Goal: Task Accomplishment & Management: Manage account settings

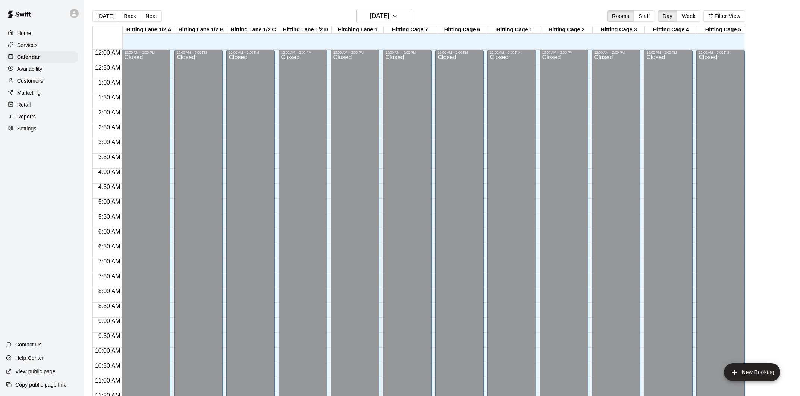
scroll to position [339, 0]
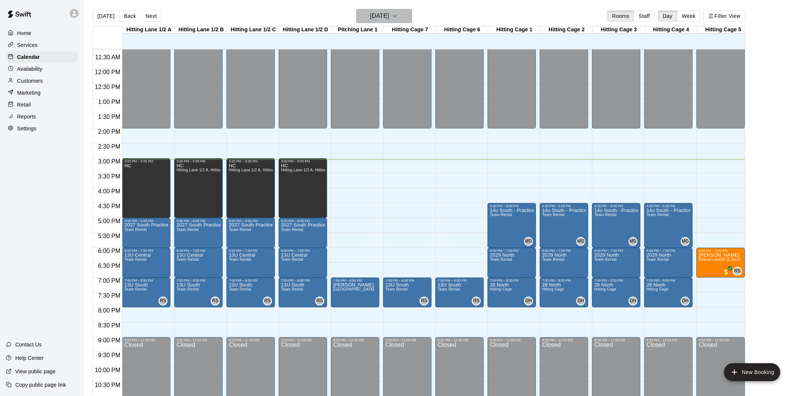
click at [389, 17] on h6 "[DATE]" at bounding box center [379, 16] width 19 height 10
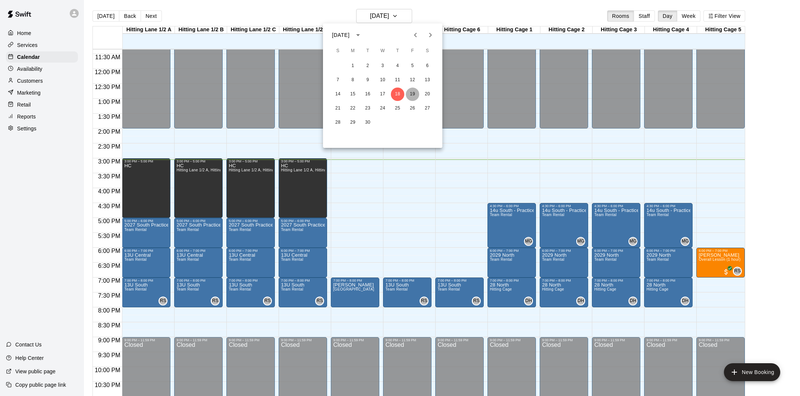
click at [406, 93] on button "19" at bounding box center [412, 94] width 13 height 13
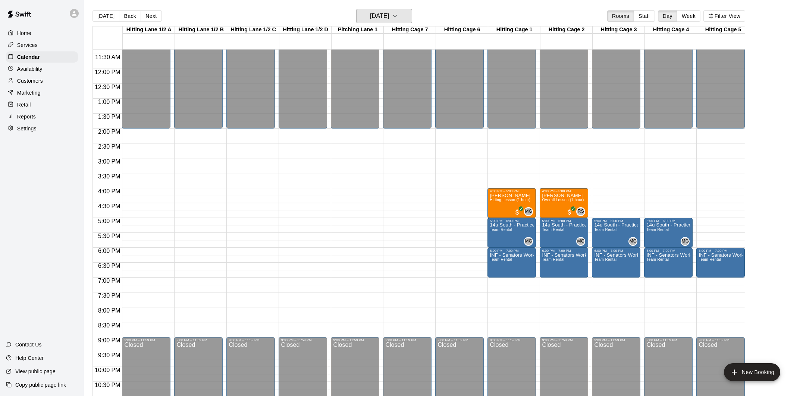
scroll to position [339, 0]
click at [372, 20] on h6 "[DATE]" at bounding box center [379, 16] width 19 height 10
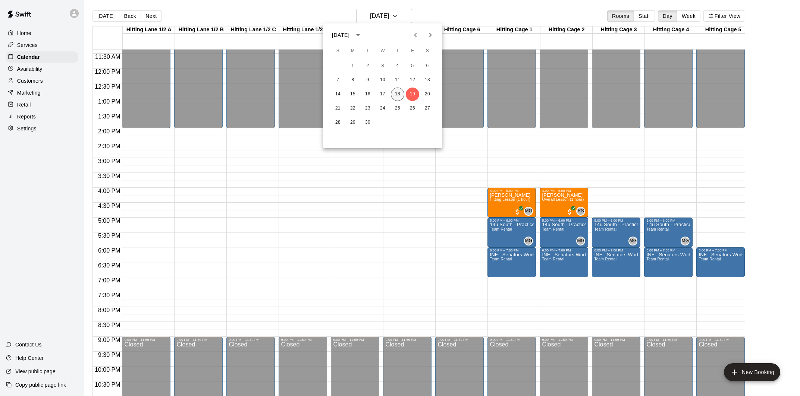
click at [396, 94] on button "18" at bounding box center [397, 94] width 13 height 13
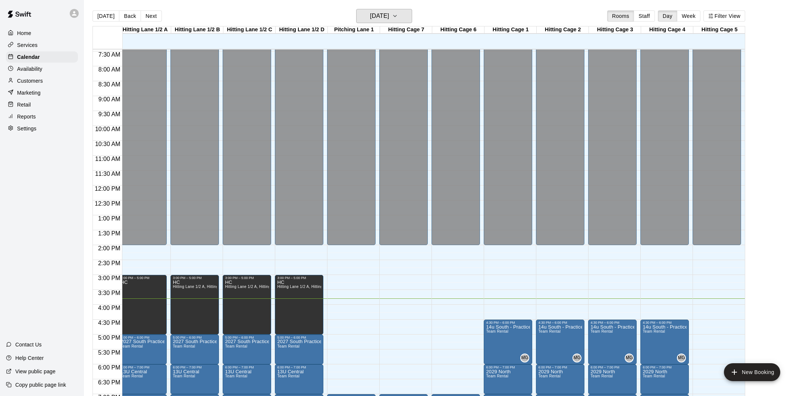
scroll to position [361, 4]
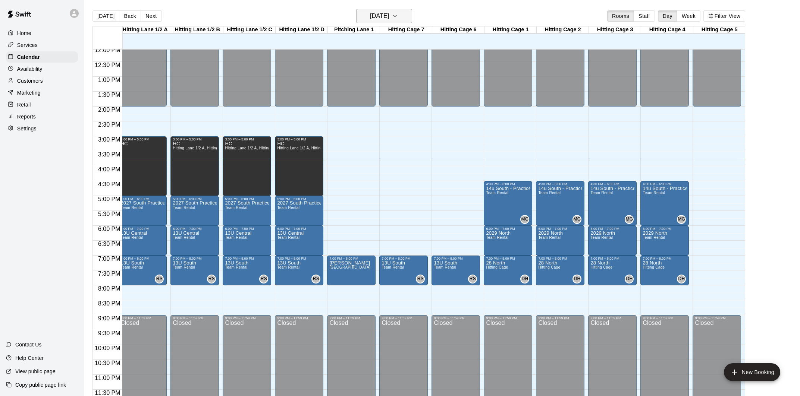
click at [402, 21] on button "[DATE]" at bounding box center [384, 16] width 56 height 14
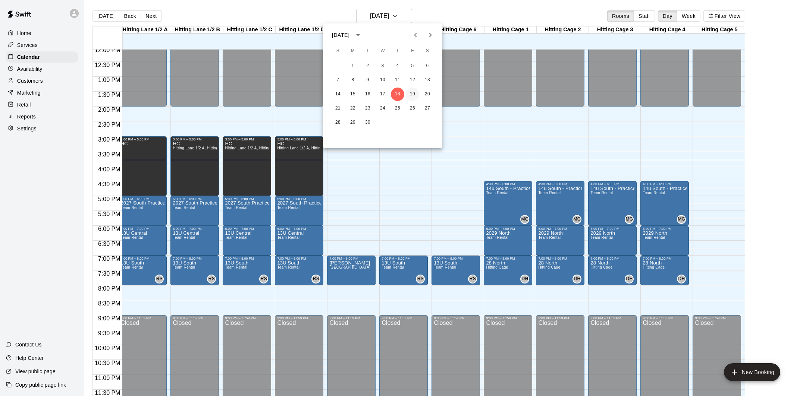
click at [412, 98] on button "19" at bounding box center [412, 94] width 13 height 13
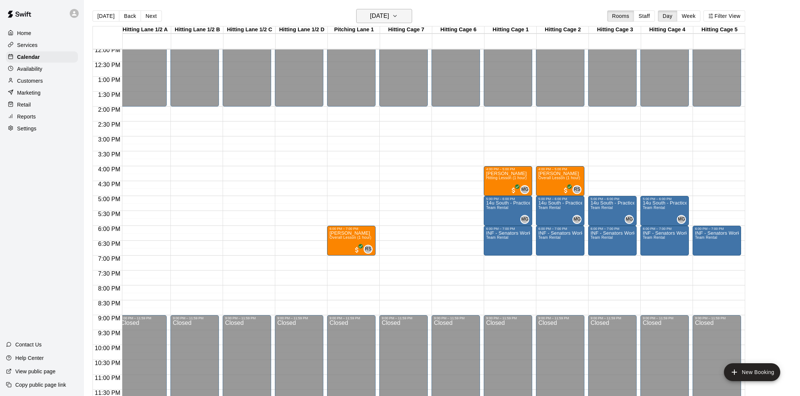
click at [389, 19] on h6 "[DATE]" at bounding box center [379, 16] width 19 height 10
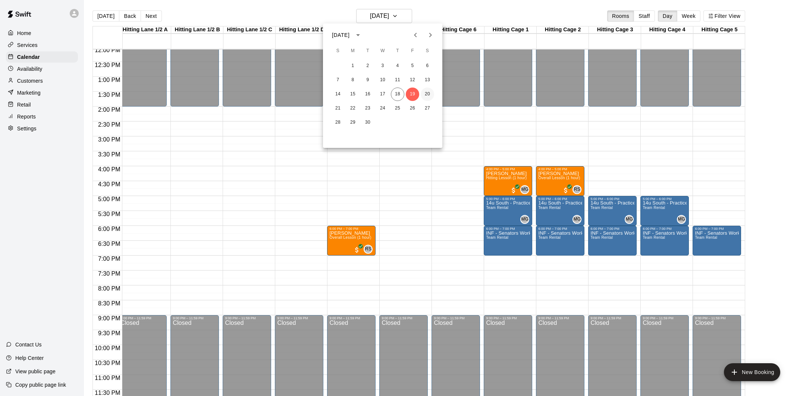
click at [428, 94] on button "20" at bounding box center [427, 94] width 13 height 13
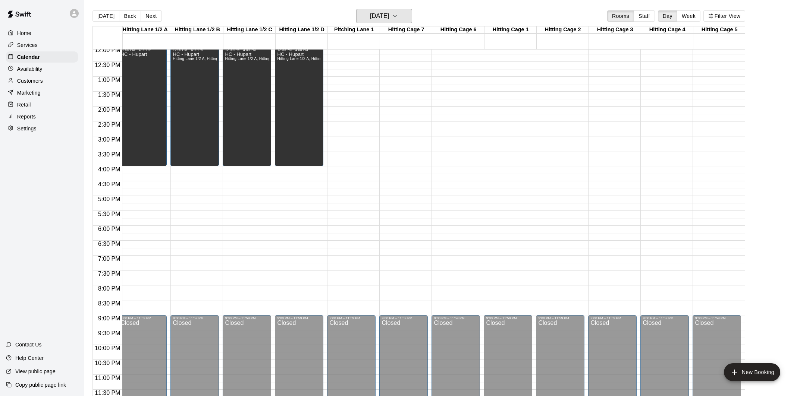
scroll to position [242, 4]
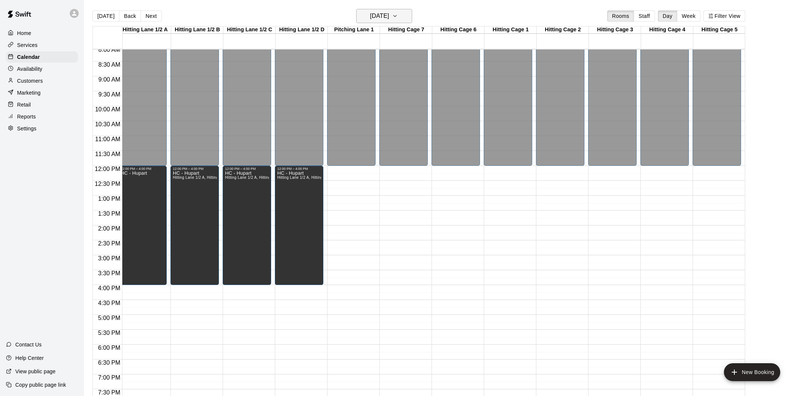
click at [384, 17] on h6 "[DATE]" at bounding box center [379, 16] width 19 height 10
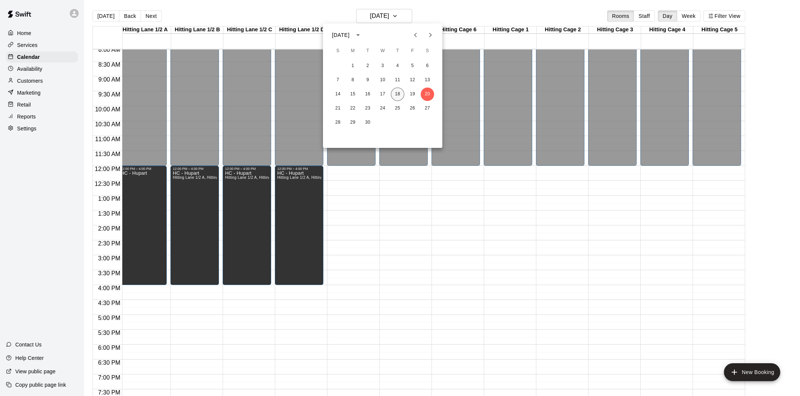
click at [400, 95] on button "18" at bounding box center [397, 94] width 13 height 13
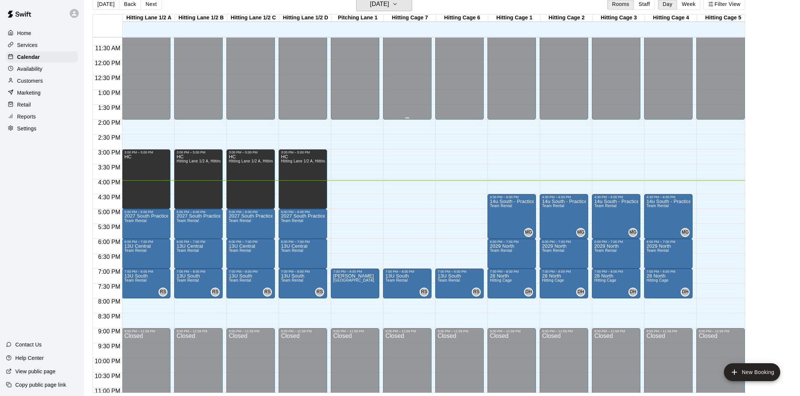
scroll to position [336, 0]
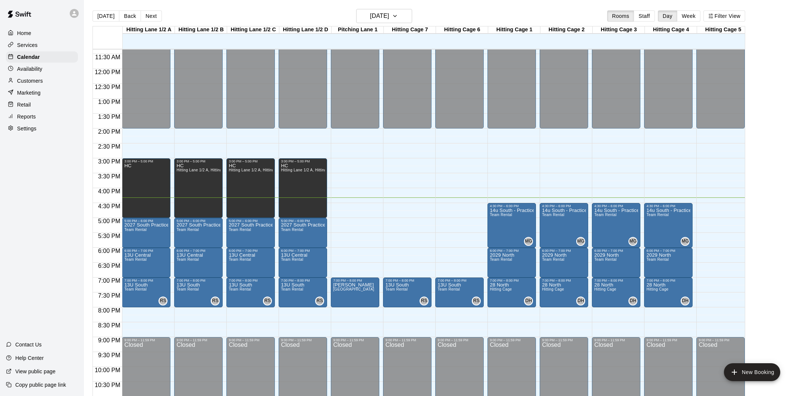
scroll to position [361, 0]
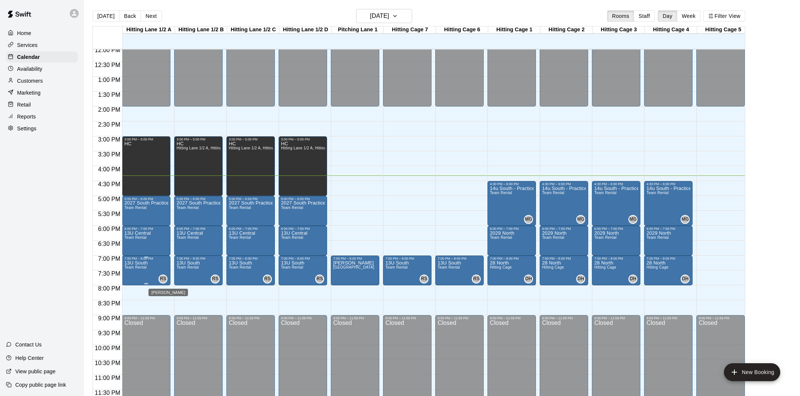
click at [164, 278] on span "RS" at bounding box center [163, 279] width 6 height 7
click at [167, 320] on icon "delete" at bounding box center [167, 318] width 5 height 7
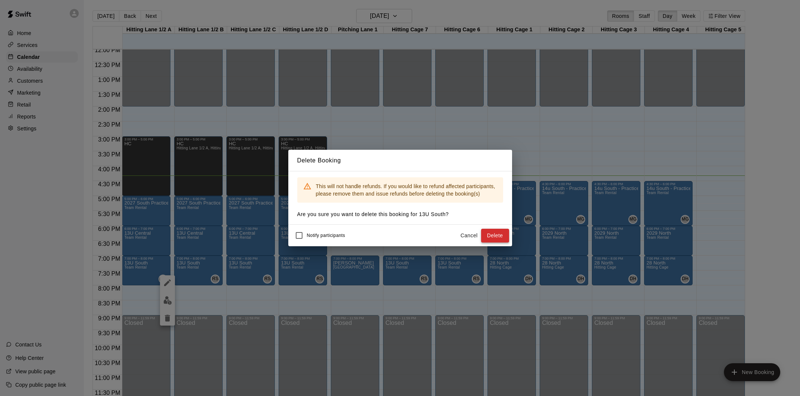
click at [490, 237] on button "Delete" at bounding box center [495, 236] width 28 height 14
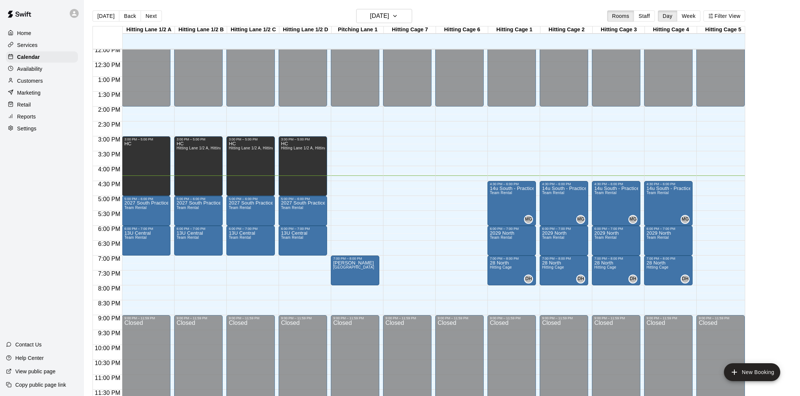
scroll to position [12, 0]
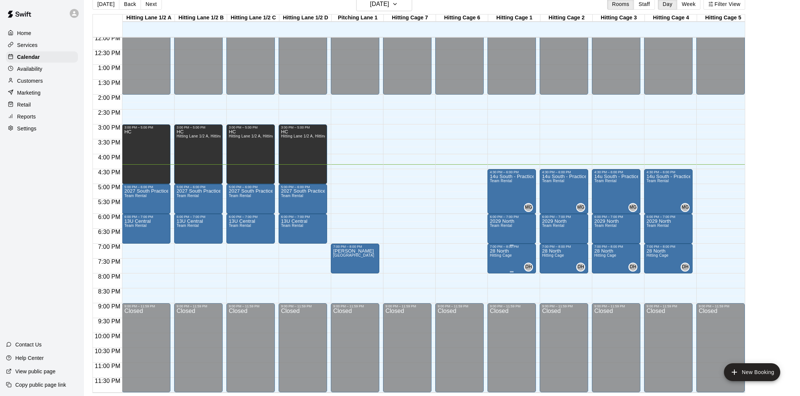
click at [508, 251] on p "28 North" at bounding box center [501, 251] width 22 height 0
click at [446, 241] on div at bounding box center [400, 198] width 800 height 396
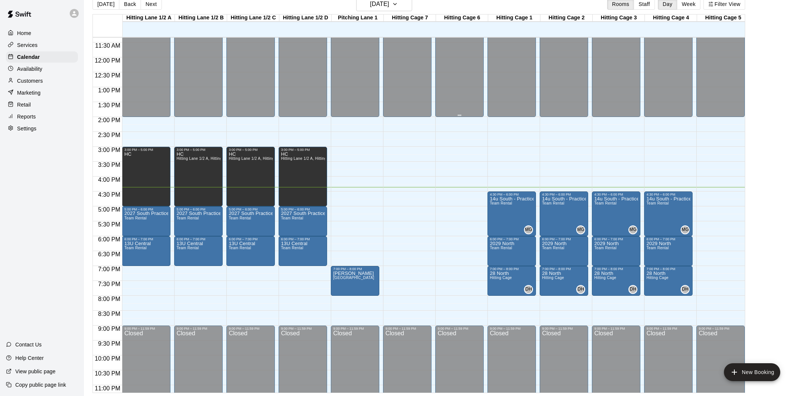
scroll to position [361, 0]
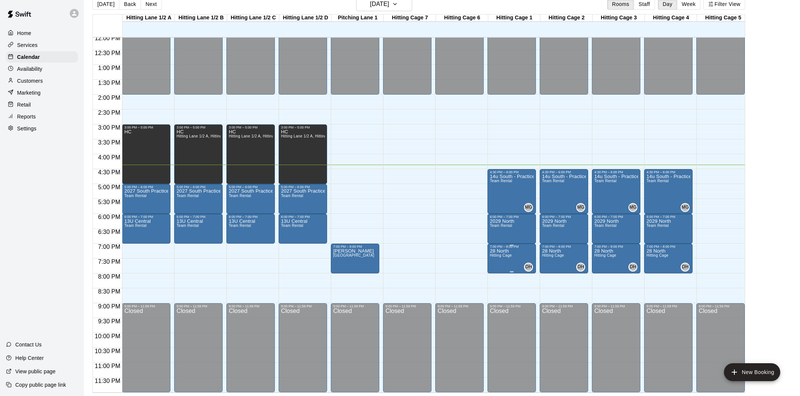
click at [495, 257] on span "Hitting Cage" at bounding box center [501, 256] width 22 height 4
click at [452, 219] on div at bounding box center [400, 198] width 800 height 396
click at [388, 4] on h6 "[DATE]" at bounding box center [379, 4] width 19 height 10
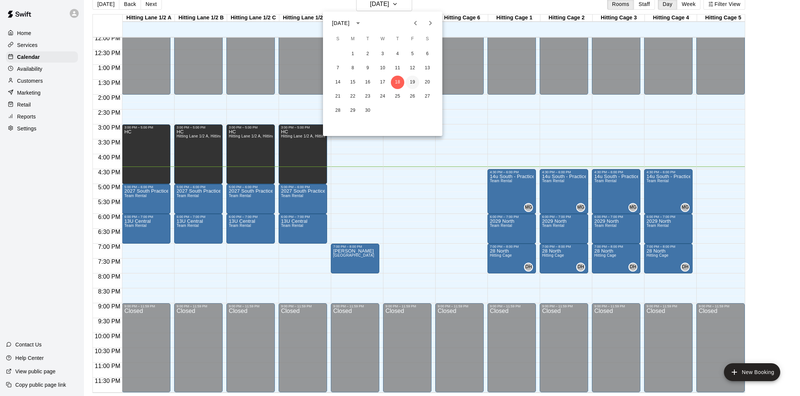
click at [410, 83] on button "19" at bounding box center [412, 82] width 13 height 13
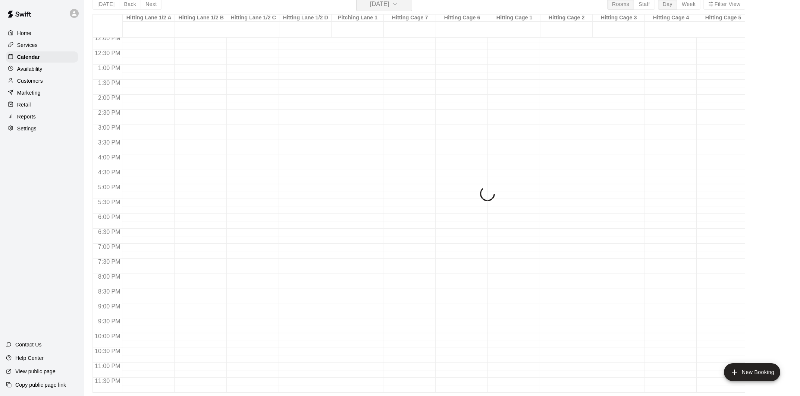
scroll to position [9, 0]
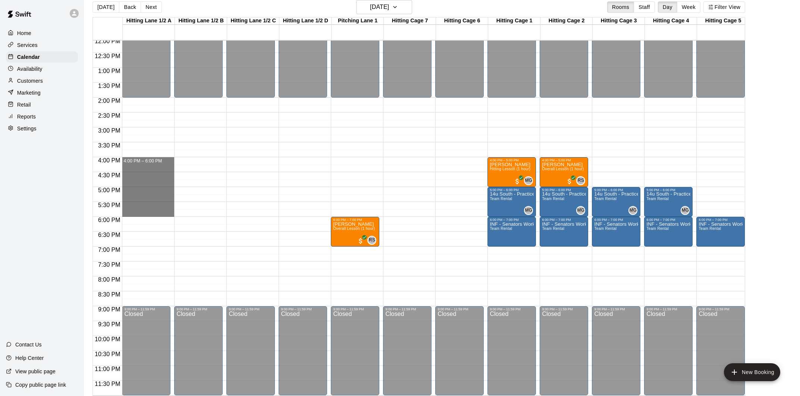
drag, startPoint x: 145, startPoint y: 160, endPoint x: 144, endPoint y: 211, distance: 51.1
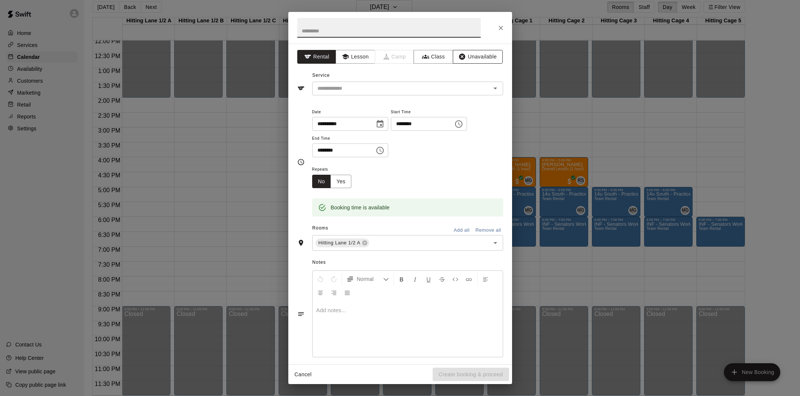
click at [463, 54] on icon "button" at bounding box center [462, 57] width 6 height 6
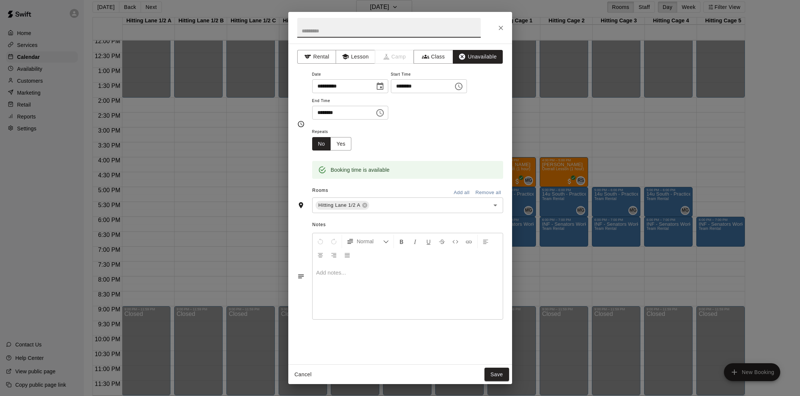
click at [384, 23] on input "text" at bounding box center [388, 28] width 183 height 20
type input "**"
click at [381, 203] on input "text" at bounding box center [424, 205] width 108 height 9
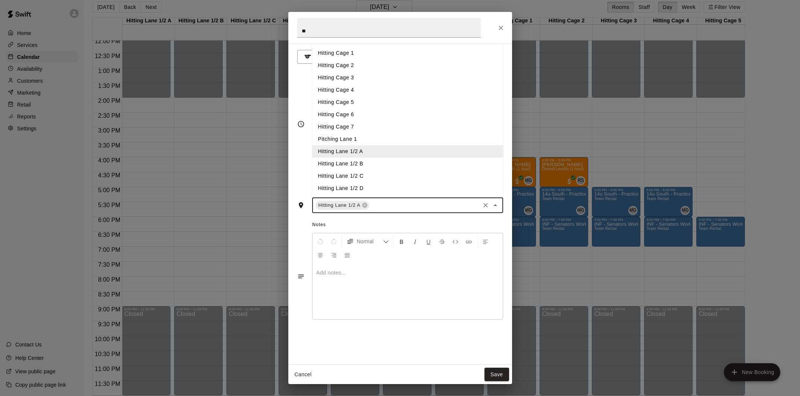
click at [386, 171] on li "Hitting Lane 1/2 C" at bounding box center [407, 176] width 191 height 12
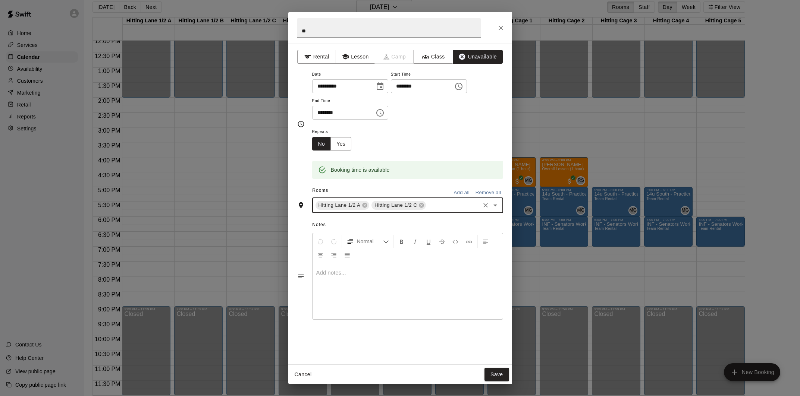
click at [443, 205] on input "text" at bounding box center [452, 205] width 51 height 9
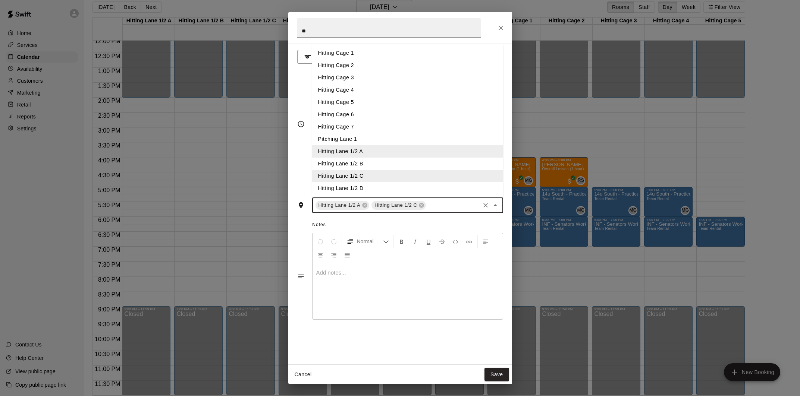
click at [384, 163] on li "Hitting Lane 1/2 B" at bounding box center [407, 164] width 191 height 12
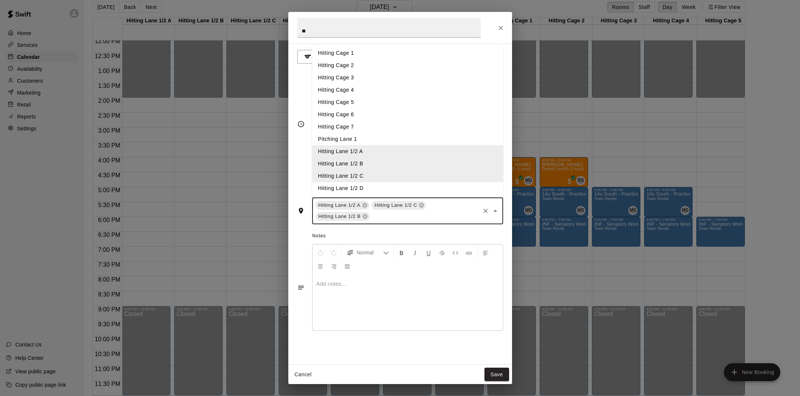
click at [444, 217] on input "text" at bounding box center [425, 216] width 108 height 9
click at [398, 188] on li "Hitting Lane 1/2 D" at bounding box center [407, 188] width 191 height 12
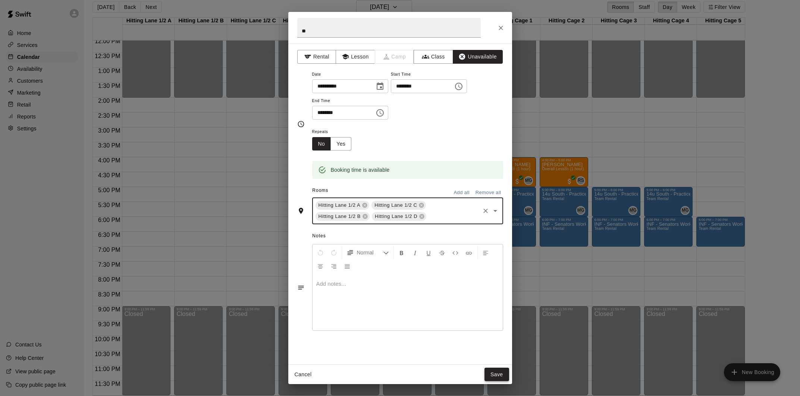
click at [494, 370] on button "Save" at bounding box center [496, 375] width 25 height 14
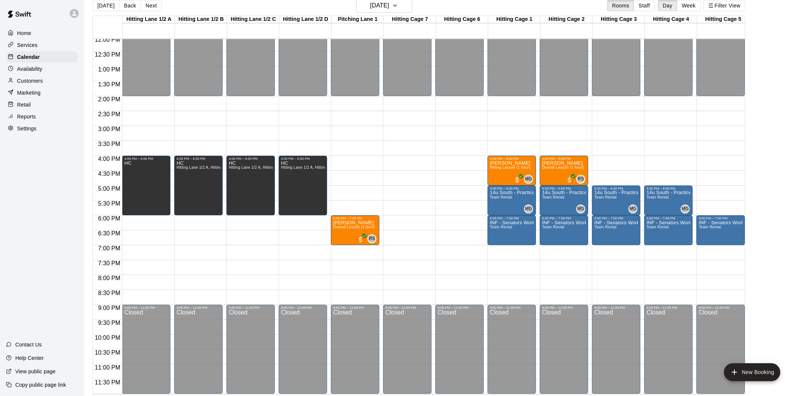
scroll to position [11, 0]
drag, startPoint x: 401, startPoint y: 218, endPoint x: 408, endPoint y: 242, distance: 24.9
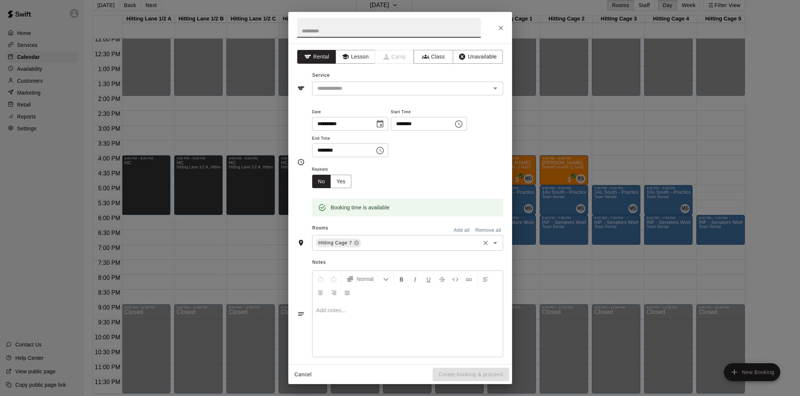
click at [399, 239] on input "text" at bounding box center [420, 243] width 117 height 9
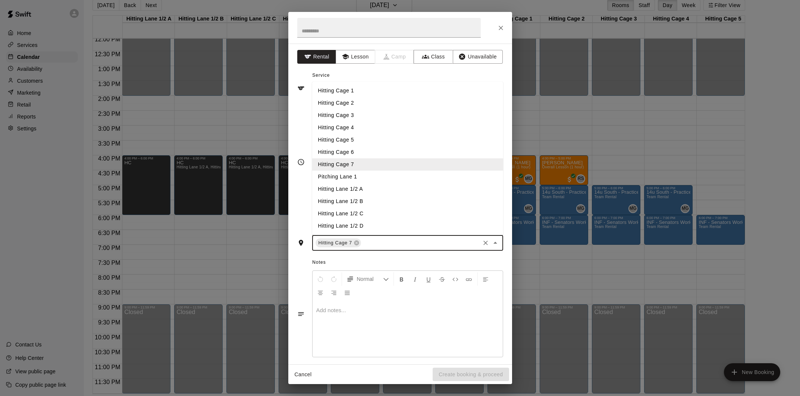
click at [374, 155] on li "Hitting Cage 6" at bounding box center [407, 152] width 191 height 12
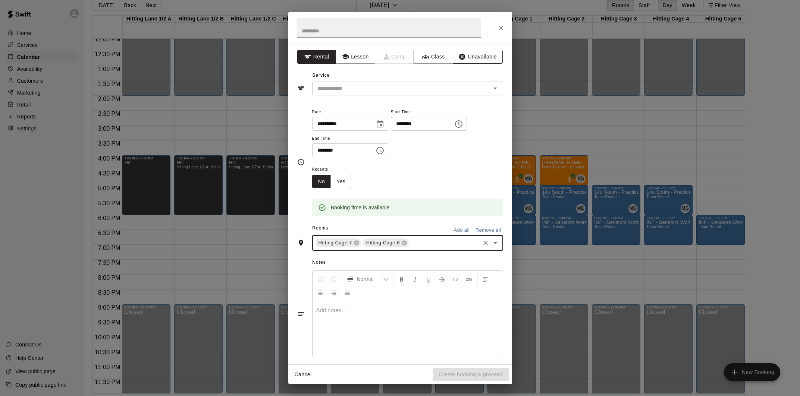
click at [482, 58] on button "Unavailable" at bounding box center [478, 57] width 50 height 14
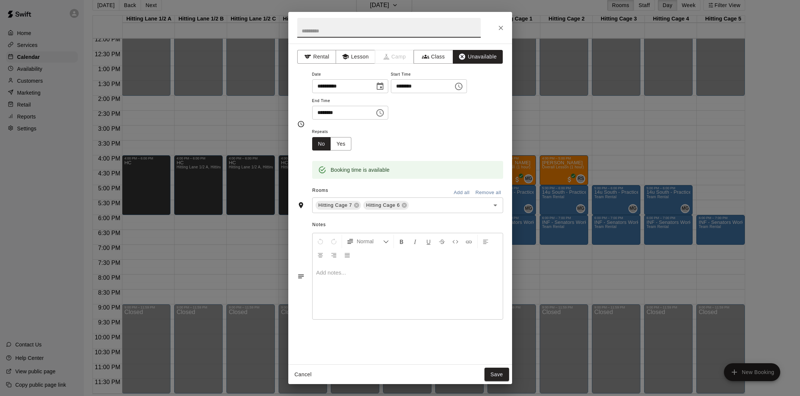
click at [344, 28] on input "text" at bounding box center [388, 28] width 183 height 20
type input "**"
click at [494, 371] on button "Save" at bounding box center [496, 375] width 25 height 14
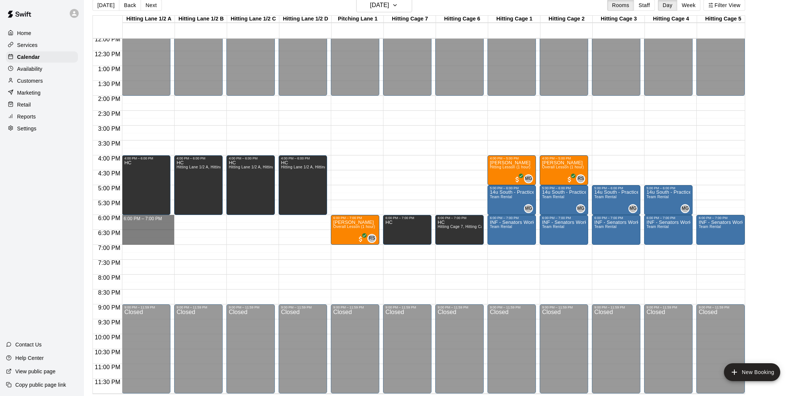
drag, startPoint x: 141, startPoint y: 219, endPoint x: 142, endPoint y: 242, distance: 23.2
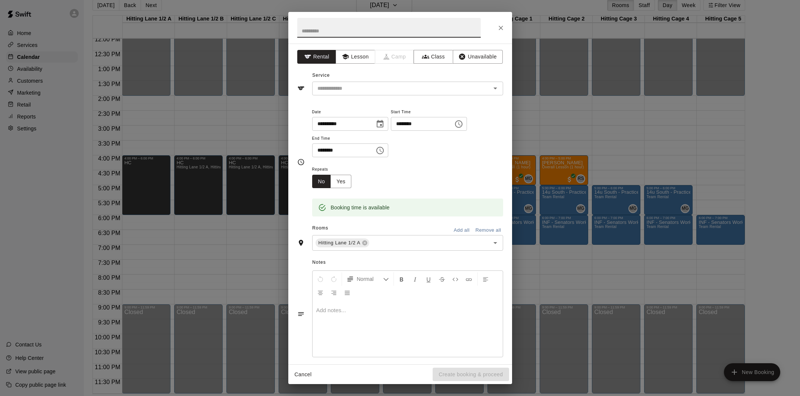
click at [323, 29] on input "text" at bounding box center [388, 28] width 183 height 20
type input "**"
click at [467, 61] on button "Unavailable" at bounding box center [478, 57] width 50 height 14
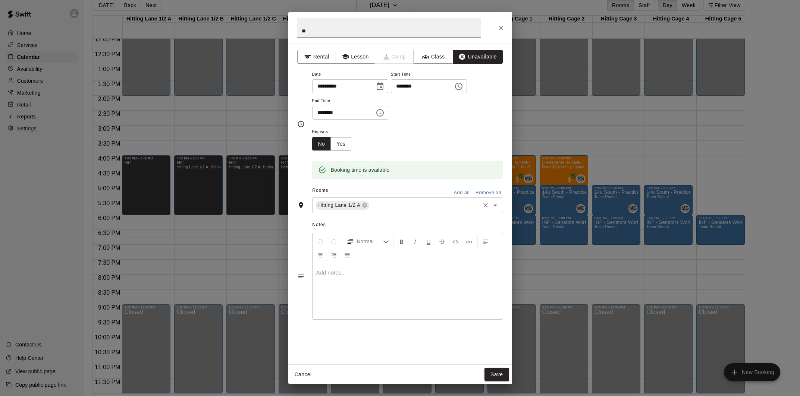
click at [392, 207] on input "text" at bounding box center [424, 205] width 108 height 9
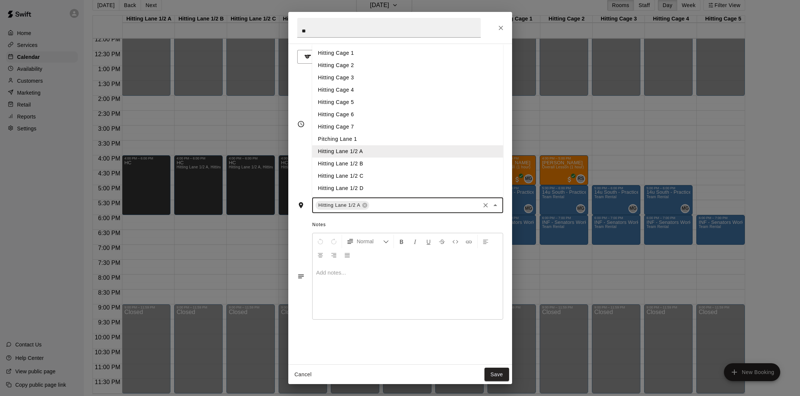
click at [375, 163] on li "Hitting Lane 1/2 B" at bounding box center [407, 164] width 191 height 12
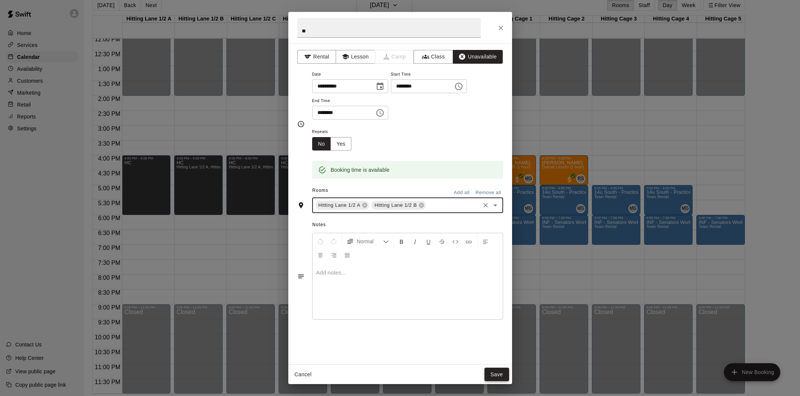
click at [503, 377] on button "Save" at bounding box center [496, 375] width 25 height 14
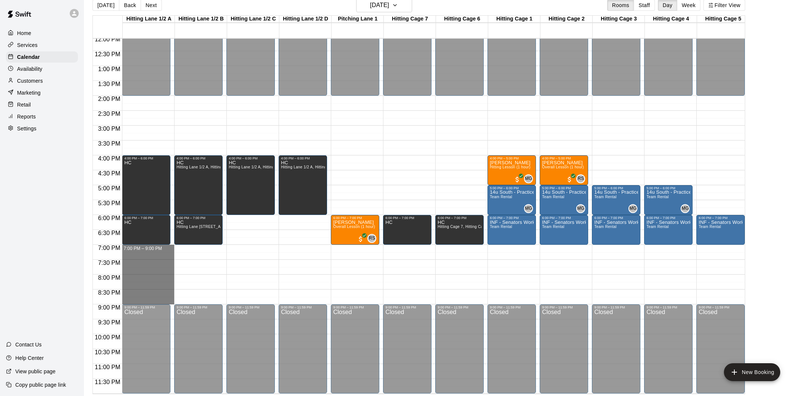
drag, startPoint x: 154, startPoint y: 248, endPoint x: 165, endPoint y: 302, distance: 55.5
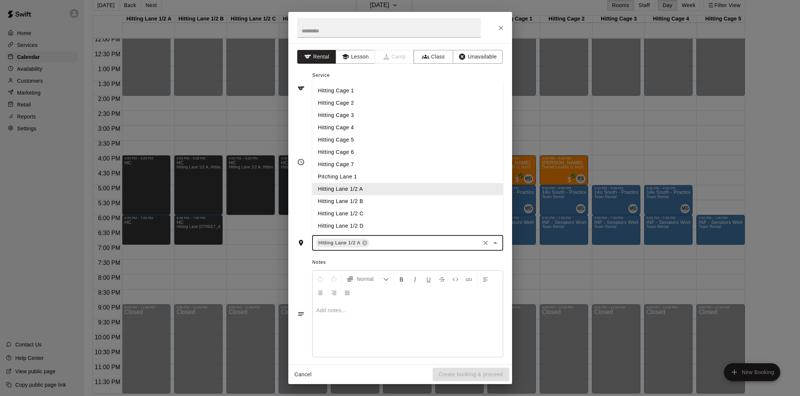
click at [395, 240] on input "text" at bounding box center [424, 243] width 108 height 9
drag, startPoint x: 382, startPoint y: 204, endPoint x: 396, endPoint y: 250, distance: 47.6
click at [382, 204] on li "Hitting Lane 1/2 B" at bounding box center [407, 201] width 191 height 12
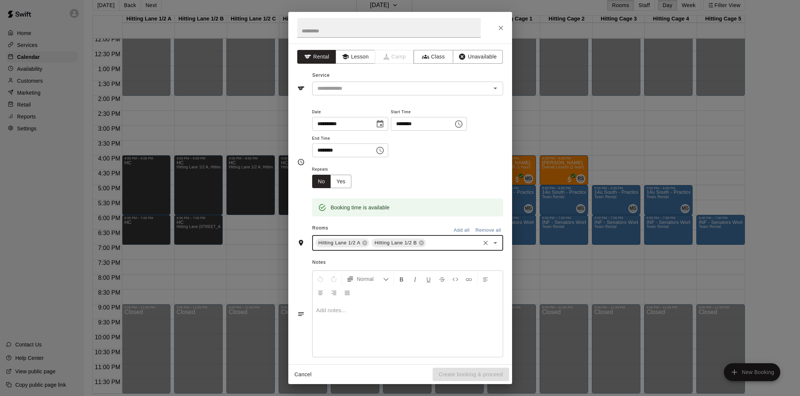
click at [429, 246] on input "text" at bounding box center [453, 243] width 52 height 9
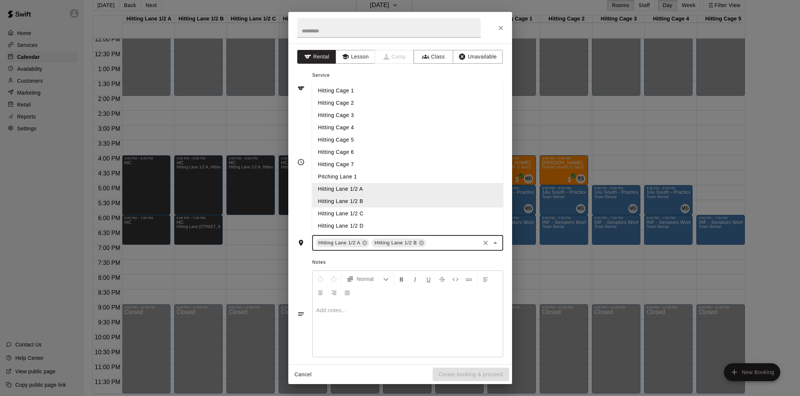
click at [394, 215] on li "Hitting Lane 1/2 C" at bounding box center [407, 214] width 191 height 12
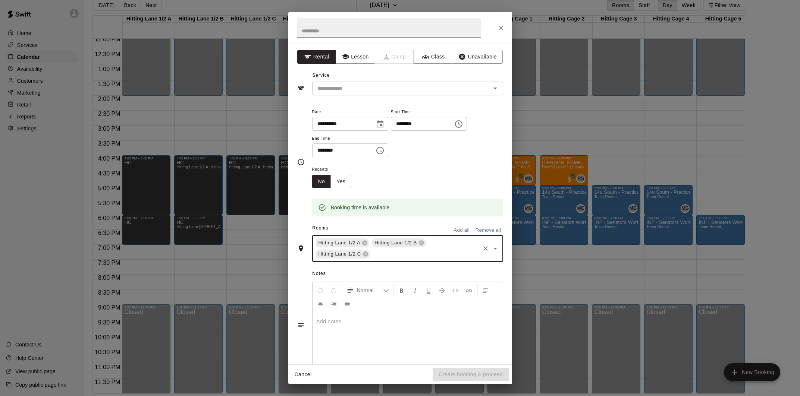
click at [399, 258] on input "text" at bounding box center [425, 254] width 108 height 9
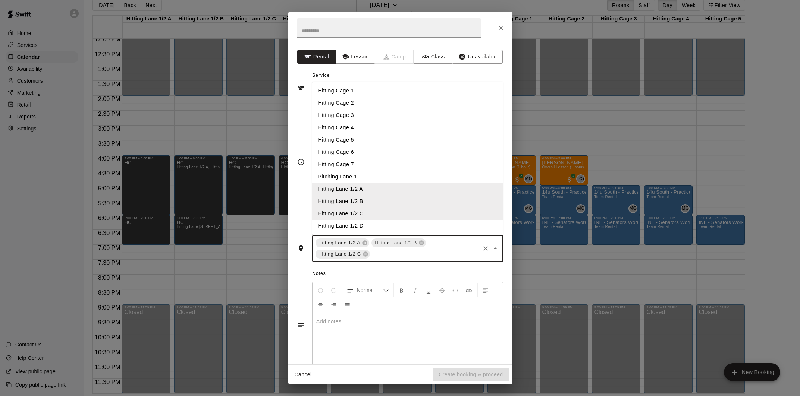
click at [393, 259] on input "text" at bounding box center [425, 254] width 108 height 9
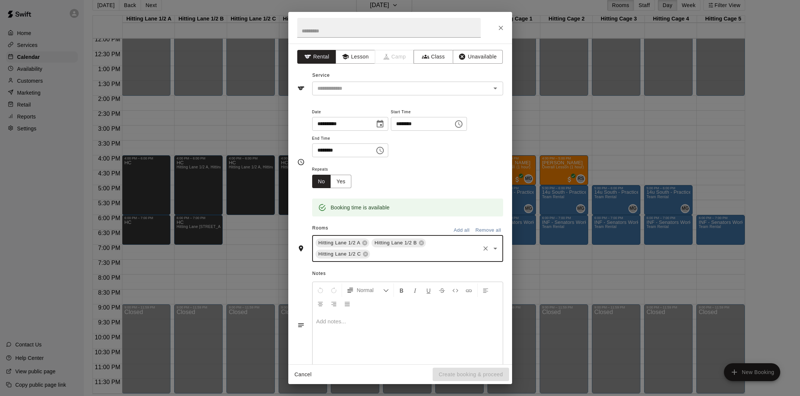
click at [397, 254] on input "text" at bounding box center [425, 254] width 108 height 9
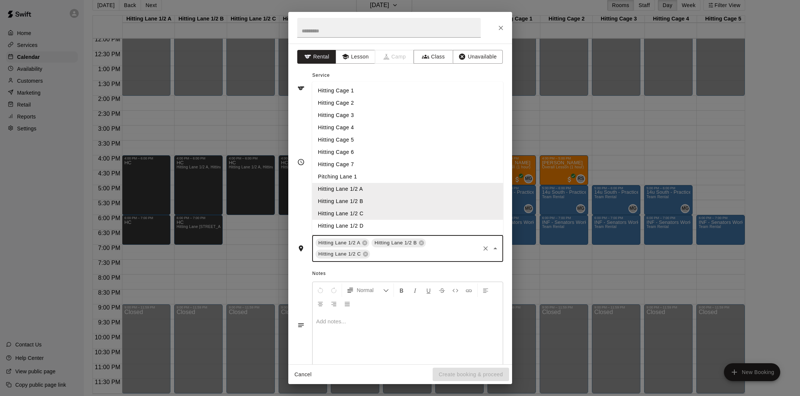
click at [388, 224] on li "Hitting Lane 1/2 D" at bounding box center [407, 226] width 191 height 12
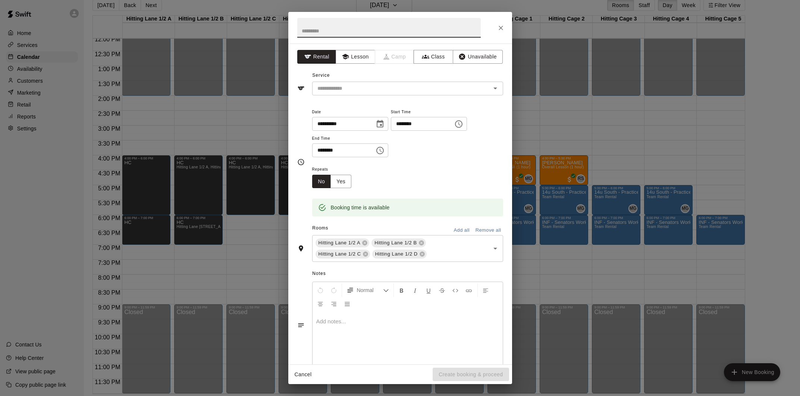
click at [356, 31] on input "text" at bounding box center [388, 28] width 183 height 20
type input "**"
click at [471, 60] on button "Unavailable" at bounding box center [478, 57] width 50 height 14
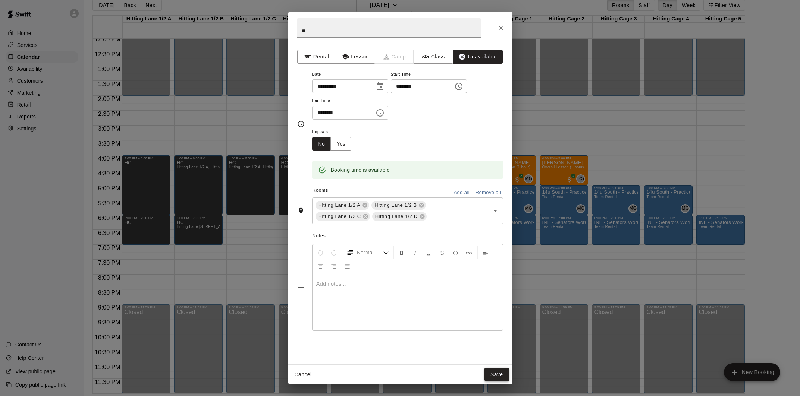
click at [492, 373] on button "Save" at bounding box center [496, 375] width 25 height 14
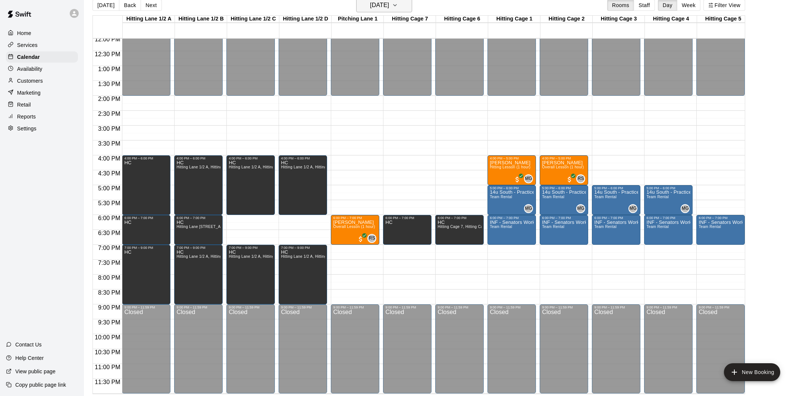
click at [387, 9] on h6 "[DATE]" at bounding box center [379, 5] width 19 height 10
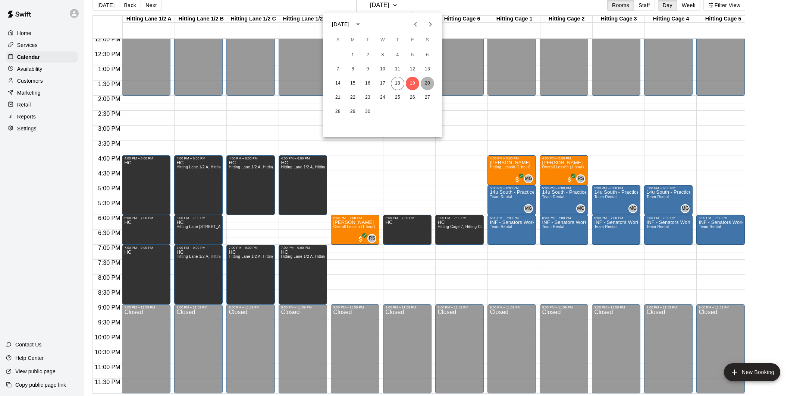
click at [424, 81] on button "20" at bounding box center [427, 83] width 13 height 13
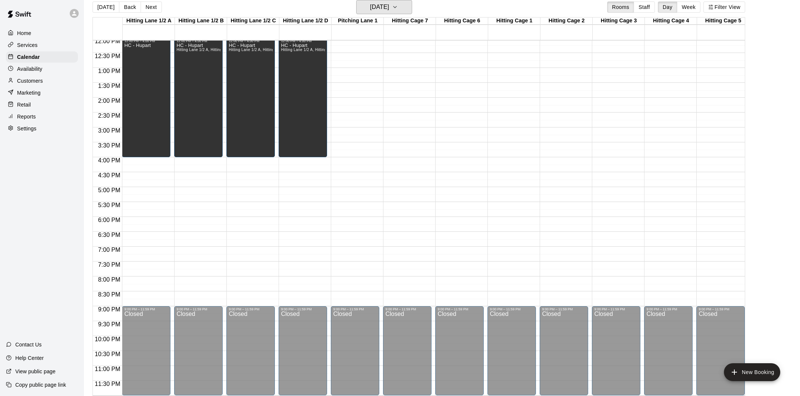
scroll to position [335, 0]
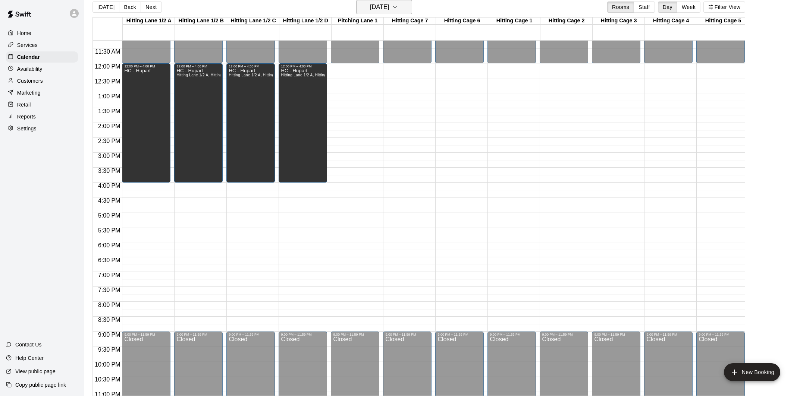
click at [379, 4] on h6 "[DATE]" at bounding box center [379, 7] width 19 height 10
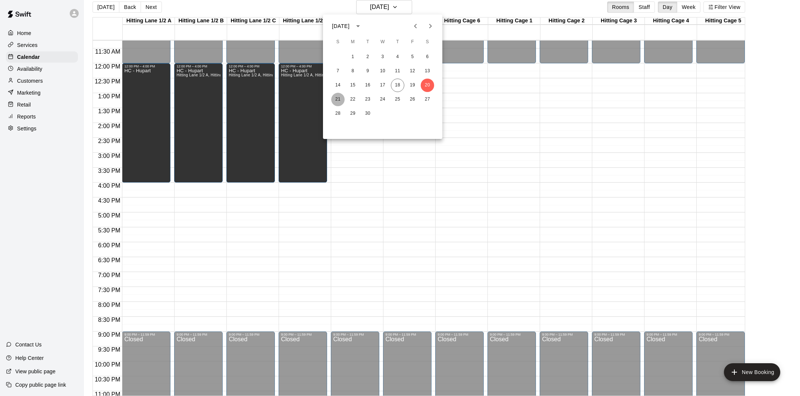
click at [339, 100] on button "21" at bounding box center [337, 99] width 13 height 13
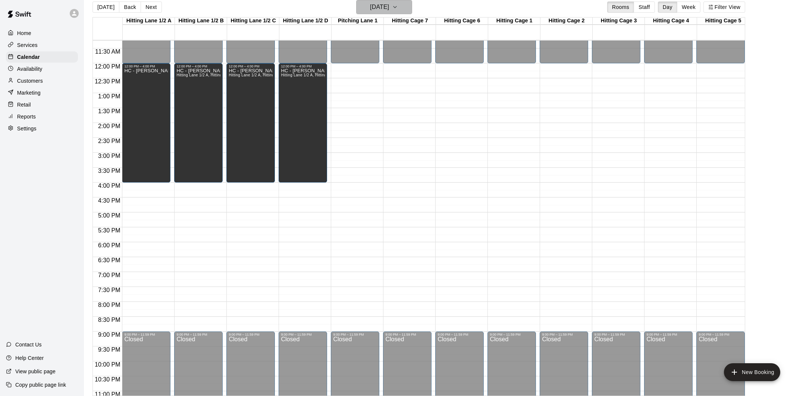
click at [376, 10] on h6 "[DATE]" at bounding box center [379, 7] width 19 height 10
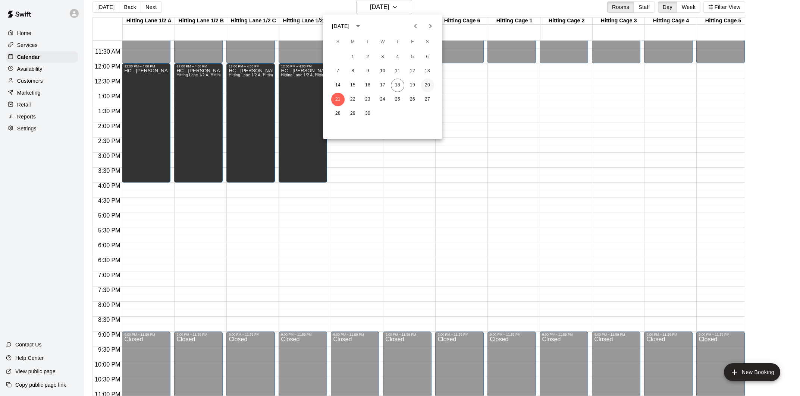
click at [427, 85] on button "20" at bounding box center [427, 85] width 13 height 13
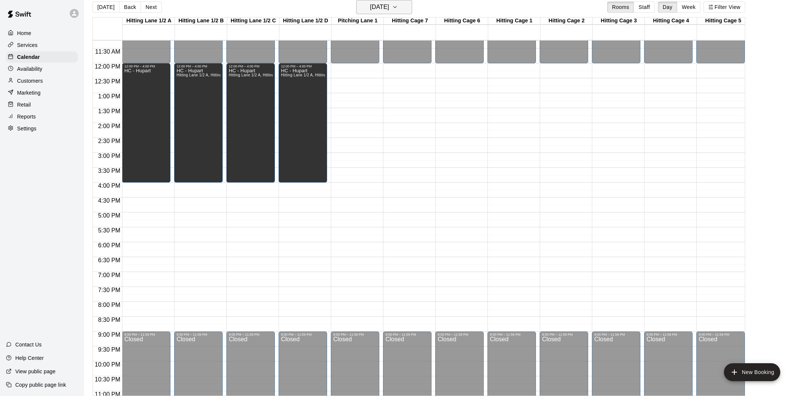
click at [384, 10] on h6 "[DATE]" at bounding box center [379, 7] width 19 height 10
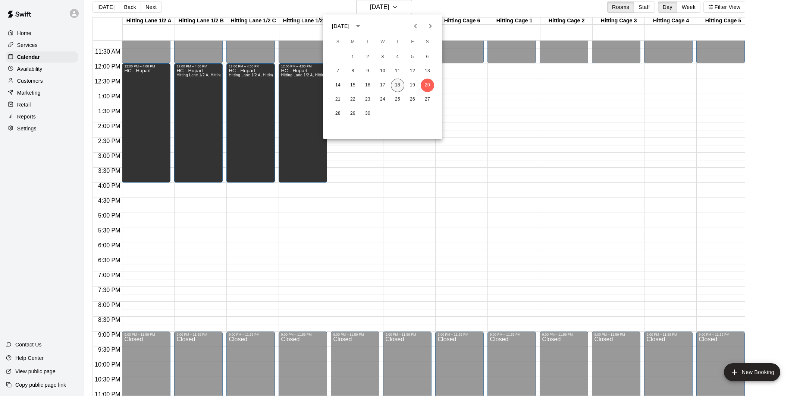
click at [400, 84] on button "18" at bounding box center [397, 85] width 13 height 13
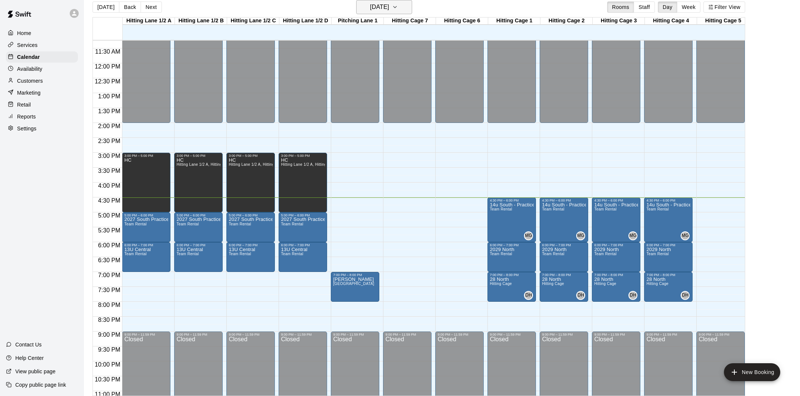
click at [380, 5] on h6 "[DATE]" at bounding box center [379, 7] width 19 height 10
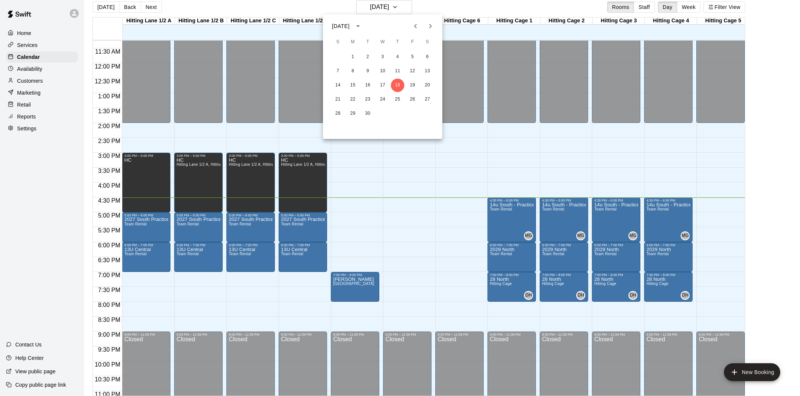
click at [688, 6] on div at bounding box center [400, 198] width 800 height 396
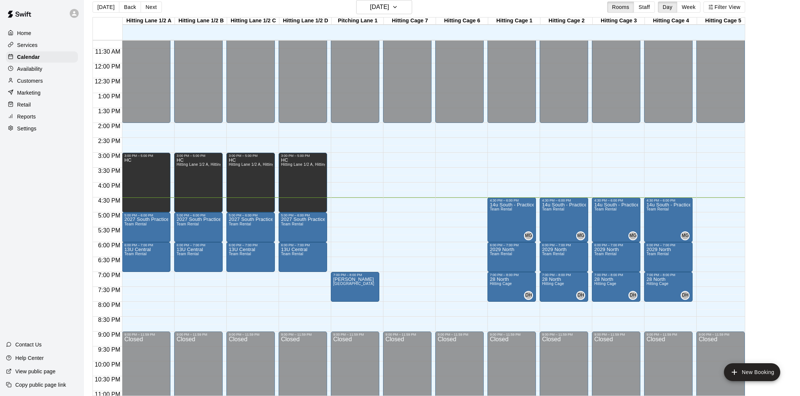
click at [687, 7] on button "Week" at bounding box center [688, 6] width 23 height 11
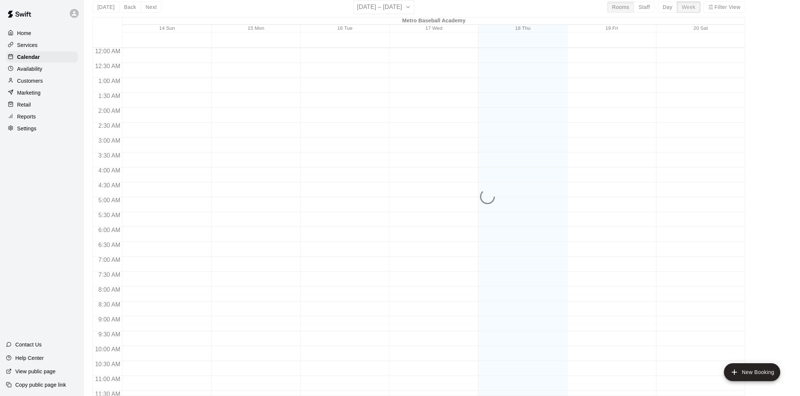
scroll to position [368, 0]
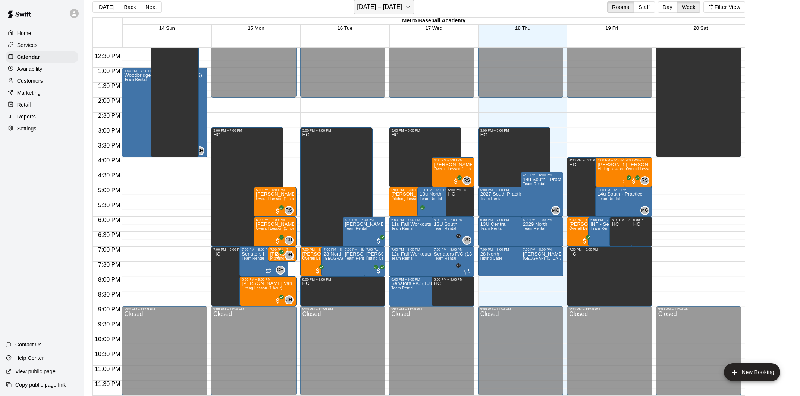
click at [402, 7] on h6 "[DATE] – [DATE]" at bounding box center [379, 7] width 45 height 10
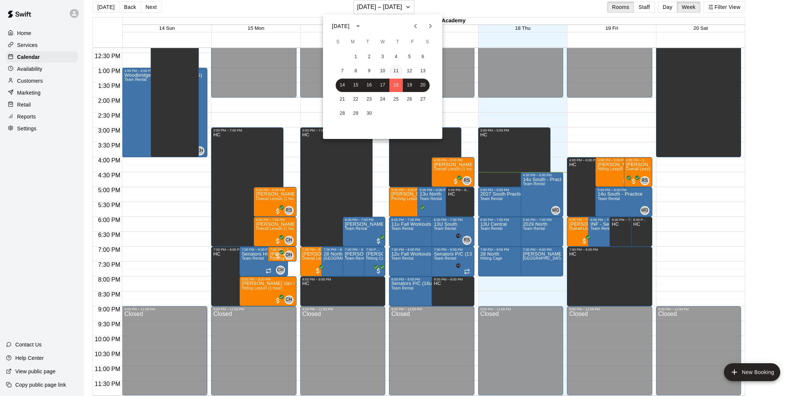
click at [397, 70] on button "11" at bounding box center [395, 71] width 13 height 13
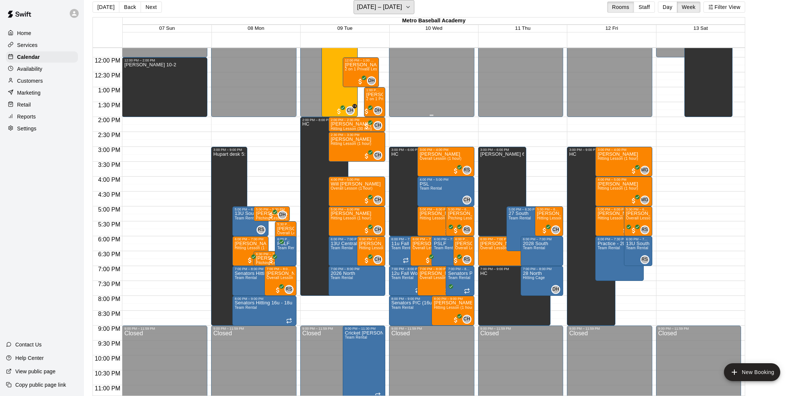
scroll to position [336, 0]
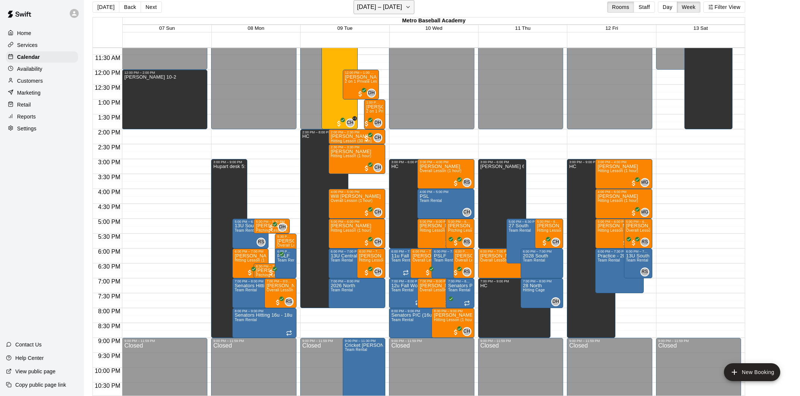
click at [392, 10] on h6 "[DATE] – [DATE]" at bounding box center [379, 7] width 45 height 10
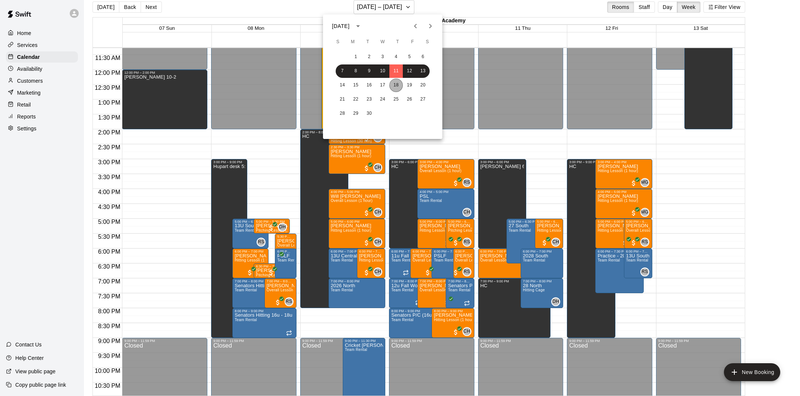
click at [394, 86] on button "18" at bounding box center [395, 85] width 13 height 13
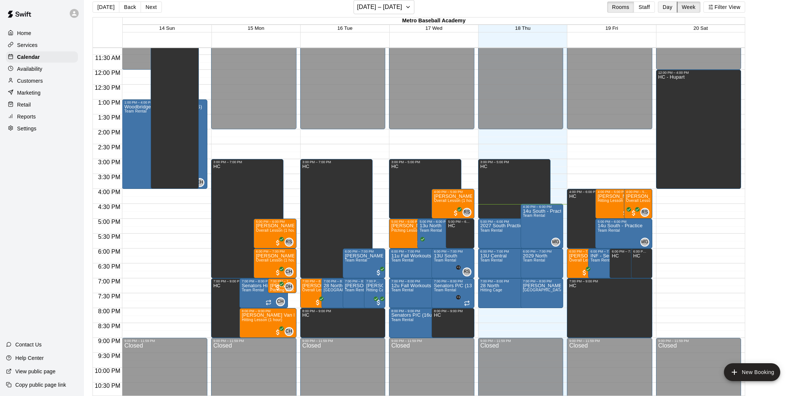
click at [667, 10] on button "Day" at bounding box center [667, 6] width 19 height 11
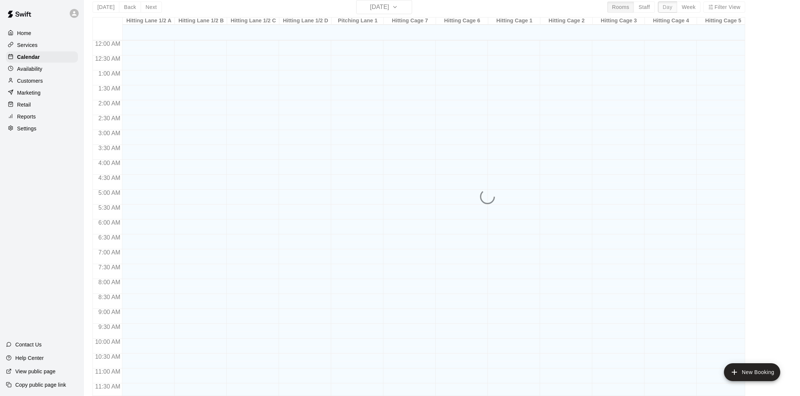
scroll to position [361, 0]
